Goal: Feedback & Contribution: Submit feedback/report problem

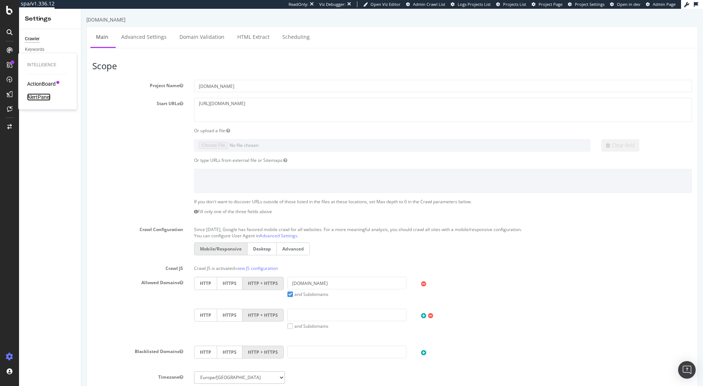
click at [34, 98] on div "AlertPanel" at bounding box center [38, 96] width 23 height 7
click at [6, 8] on icon at bounding box center [9, 10] width 7 height 9
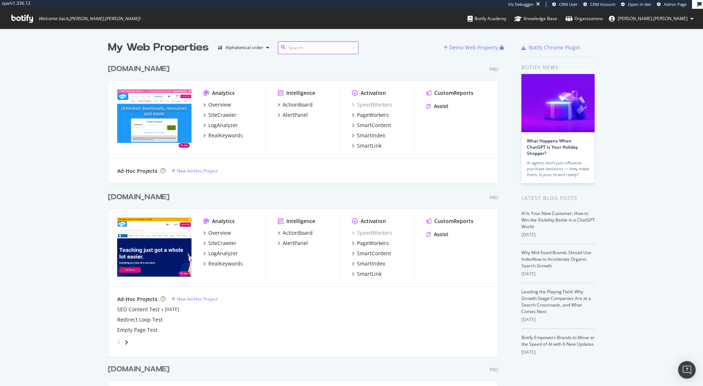
scroll to position [423, 390]
click at [291, 117] on div "AlertPanel" at bounding box center [294, 114] width 25 height 7
click at [298, 242] on div "AlertPanel" at bounding box center [294, 242] width 25 height 7
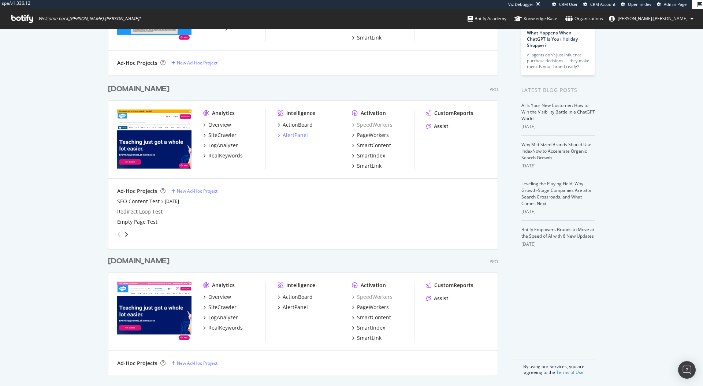
scroll to position [109, 0]
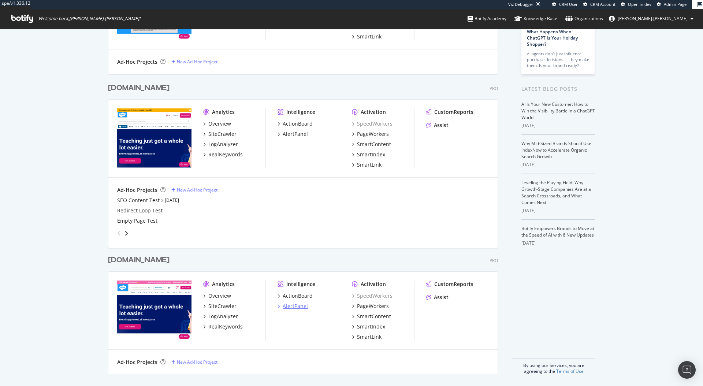
click at [294, 306] on div "AlertPanel" at bounding box center [294, 305] width 25 height 7
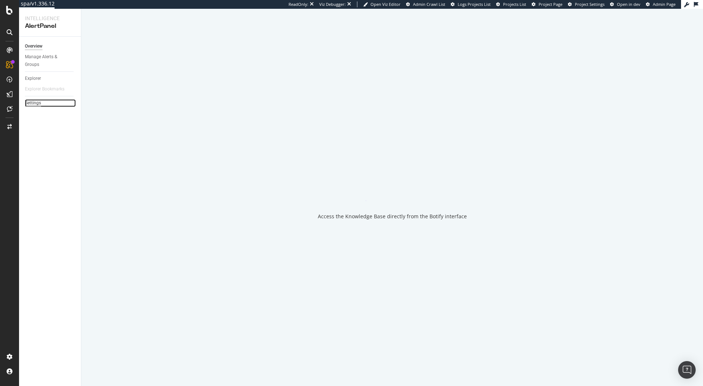
click at [37, 105] on div "Settings" at bounding box center [33, 103] width 16 height 8
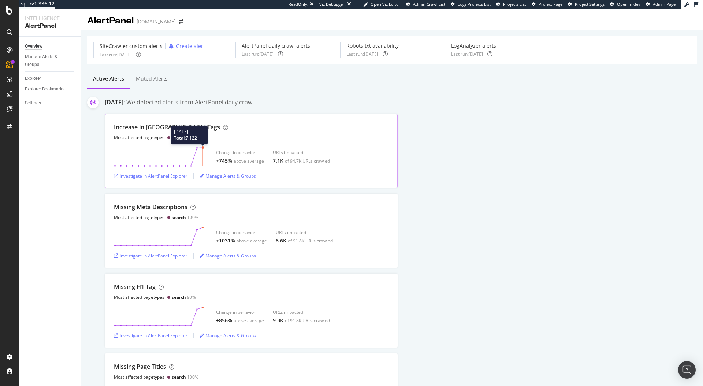
click at [203, 148] on circle at bounding box center [203, 147] width 2 height 2
click at [173, 175] on div "Investigate in AlertPanel Explorer" at bounding box center [151, 176] width 74 height 6
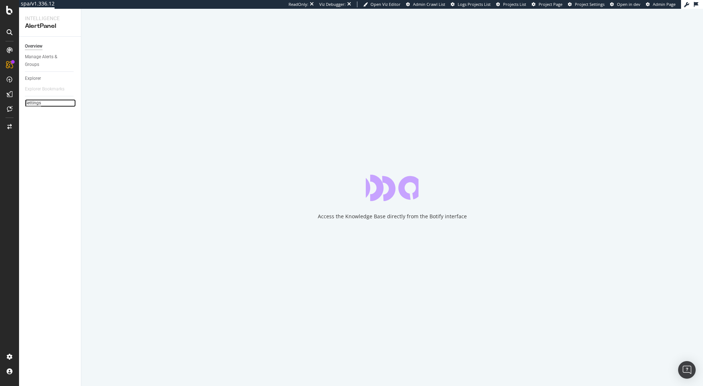
click at [32, 102] on div "Settings" at bounding box center [33, 103] width 16 height 8
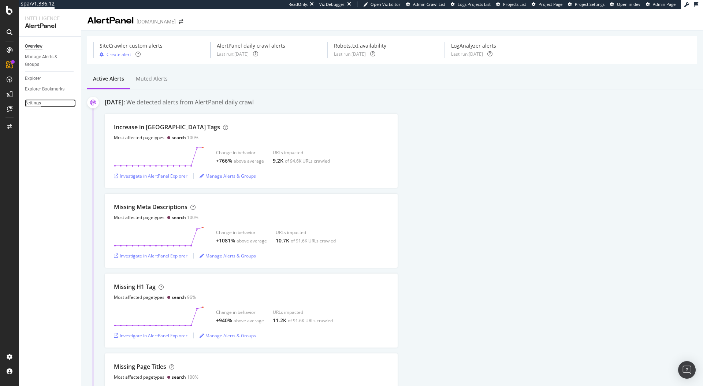
click at [31, 105] on div "Settings" at bounding box center [33, 103] width 16 height 8
click at [374, 99] on div "August 22nd 2025: We detected alerts from AlertPanel daily crawl" at bounding box center [404, 103] width 598 height 10
click at [161, 253] on div "Investigate in AlertPanel Explorer" at bounding box center [151, 255] width 74 height 6
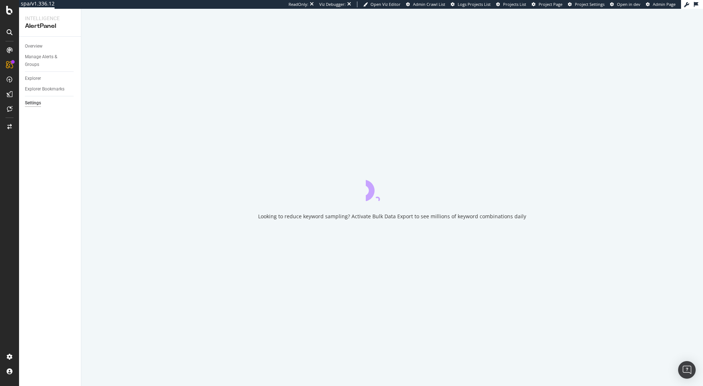
select select "22"
select select "15"
select select "21"
select select "30"
select select "20"
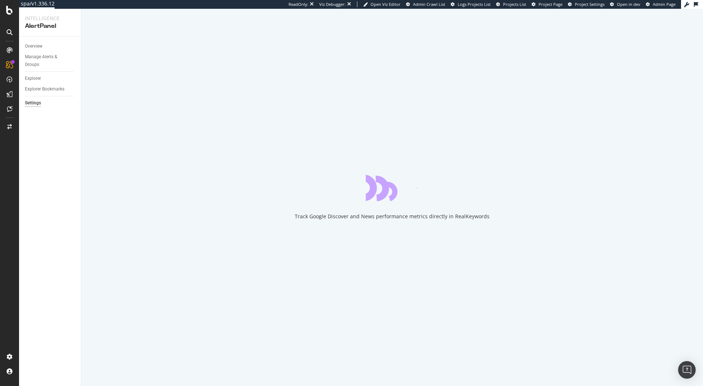
select select "45"
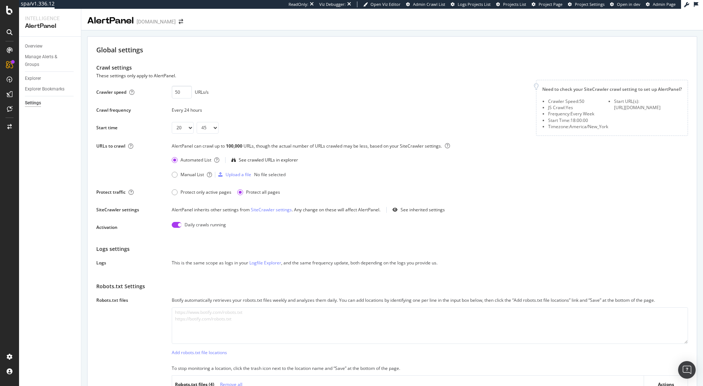
click at [472, 164] on div "Automated List See crawled URLs in explorer" at bounding box center [430, 160] width 516 height 12
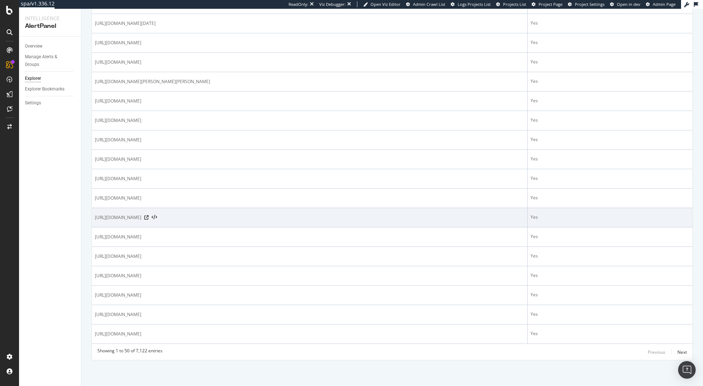
scroll to position [832, 0]
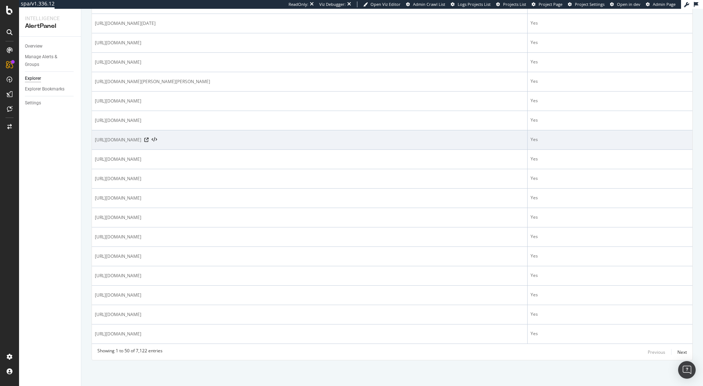
click at [180, 143] on div "https://www.twinkl.co.uk/search?q=batik" at bounding box center [309, 139] width 429 height 7
click at [149, 142] on icon at bounding box center [146, 140] width 4 height 4
click at [157, 142] on icon at bounding box center [153, 139] width 5 height 5
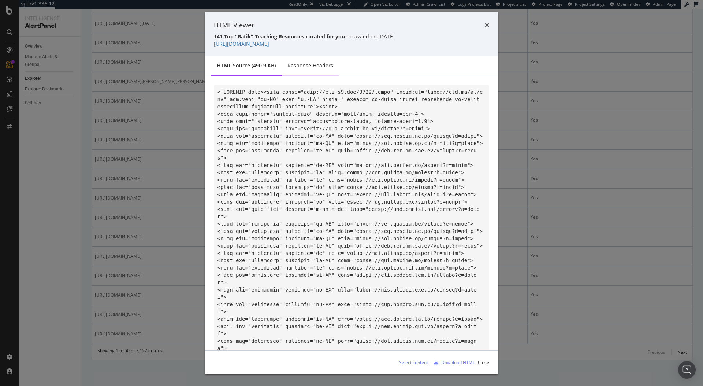
click at [301, 66] on div "Response Headers" at bounding box center [310, 65] width 46 height 7
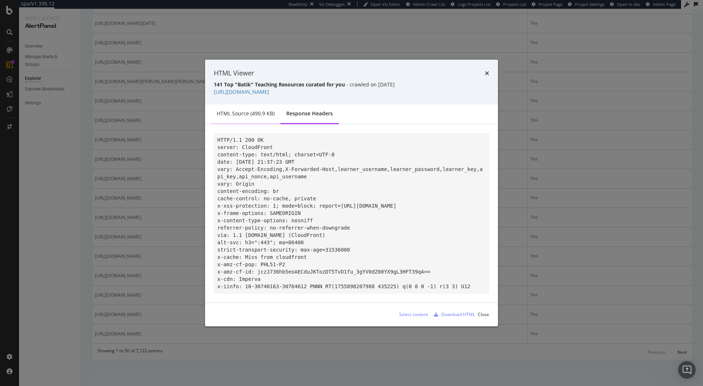
click at [250, 111] on div "HTML source (490.9 KB)" at bounding box center [246, 113] width 58 height 7
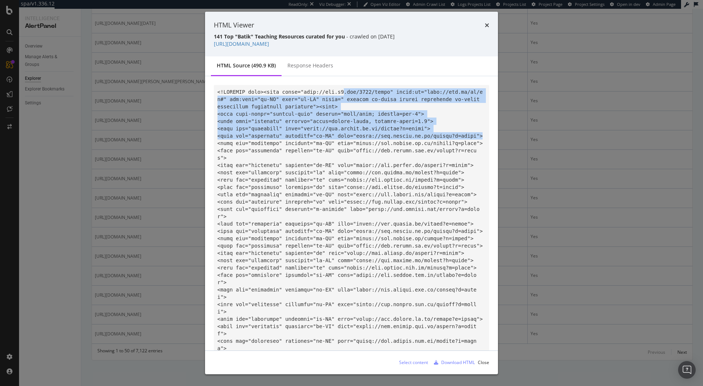
drag, startPoint x: 344, startPoint y: 90, endPoint x: 385, endPoint y: 142, distance: 66.7
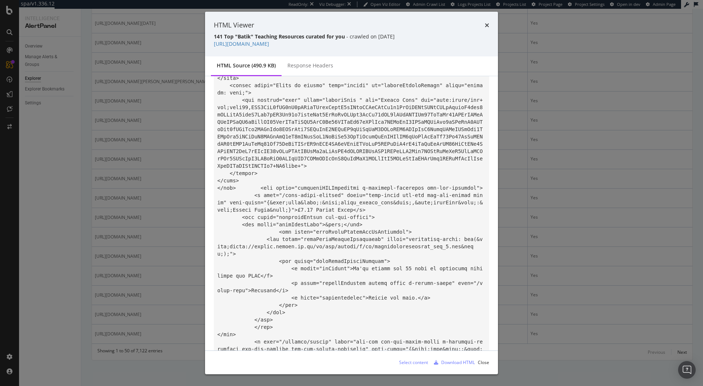
scroll to position [2319, 0]
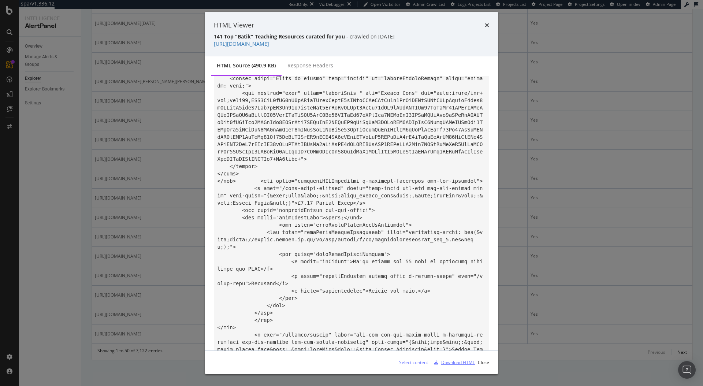
click at [460, 363] on div "Download HTML" at bounding box center [458, 362] width 34 height 6
click at [487, 26] on icon "times" at bounding box center [486, 25] width 4 height 6
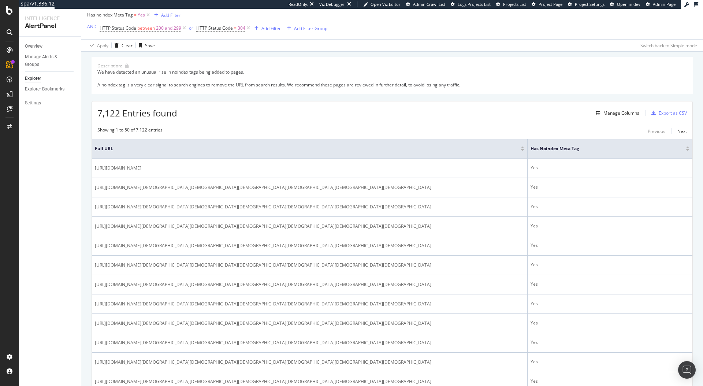
scroll to position [0, 0]
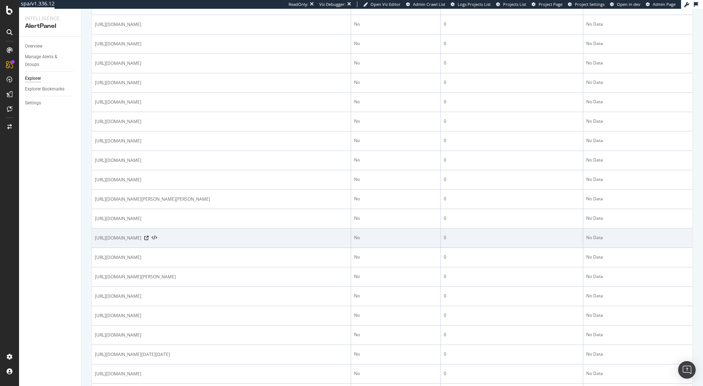
scroll to position [334, 0]
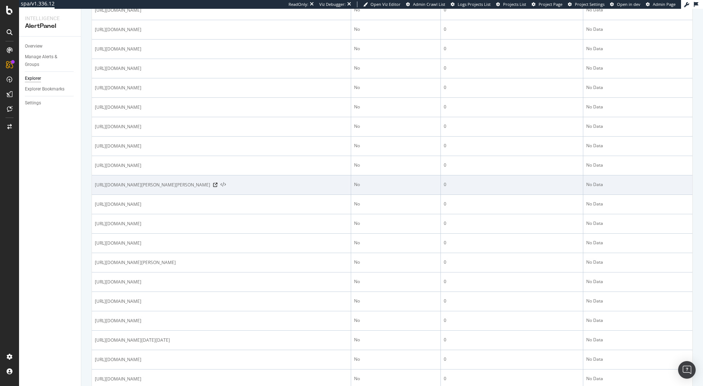
click at [226, 186] on icon at bounding box center [222, 184] width 5 height 5
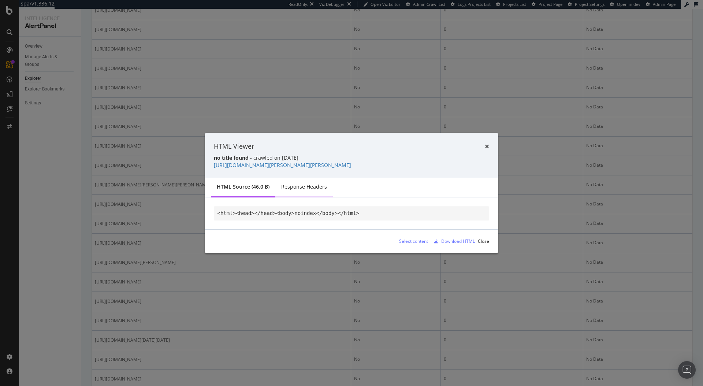
click at [292, 188] on div "Response Headers" at bounding box center [304, 186] width 46 height 7
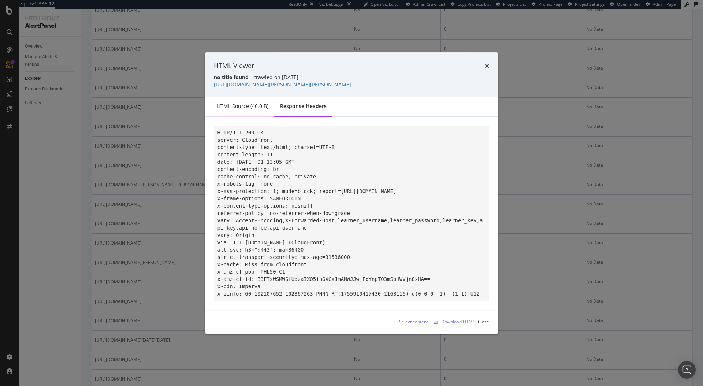
click at [259, 105] on div "HTML source (46.0 B)" at bounding box center [243, 105] width 52 height 7
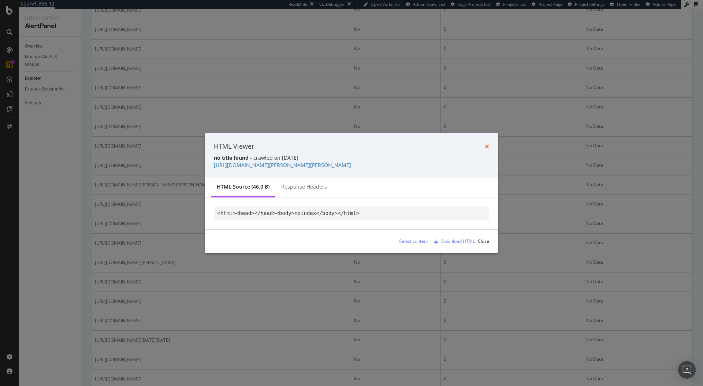
click at [486, 146] on icon "times" at bounding box center [486, 146] width 4 height 6
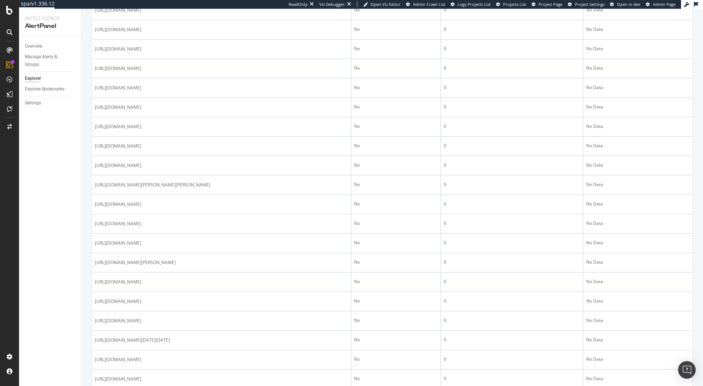
scroll to position [0, 0]
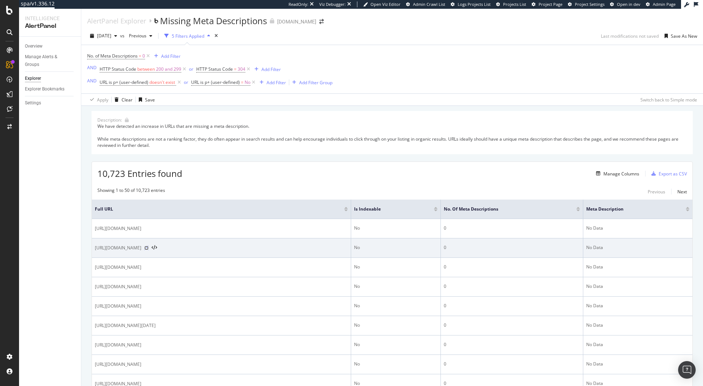
click at [149, 247] on icon at bounding box center [146, 248] width 4 height 4
